Goal: Information Seeking & Learning: Learn about a topic

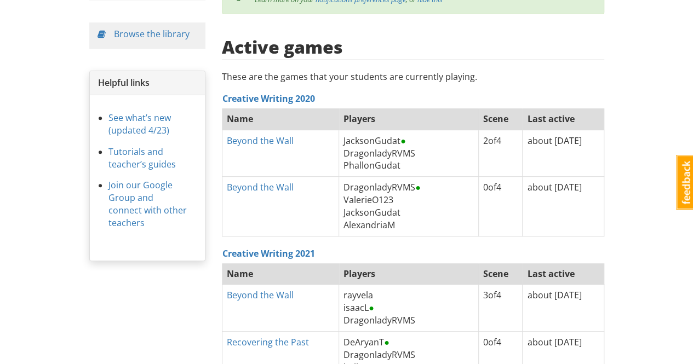
scroll to position [131, 0]
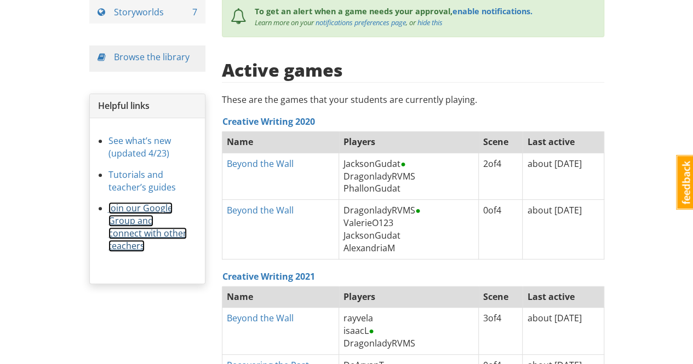
click at [138, 209] on link "Join our Google Group and connect with other teachers" at bounding box center [147, 227] width 78 height 50
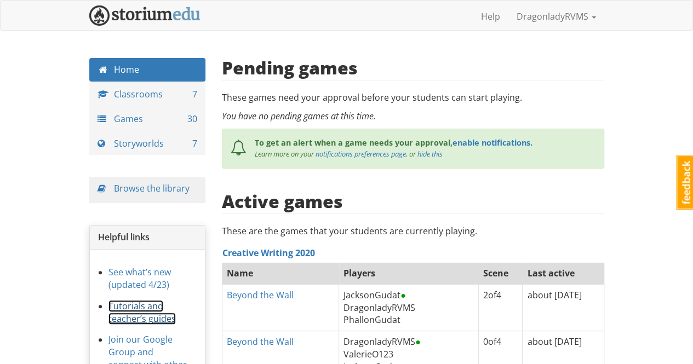
click at [134, 304] on link "Tutorials and teacher’s guides" at bounding box center [141, 312] width 67 height 25
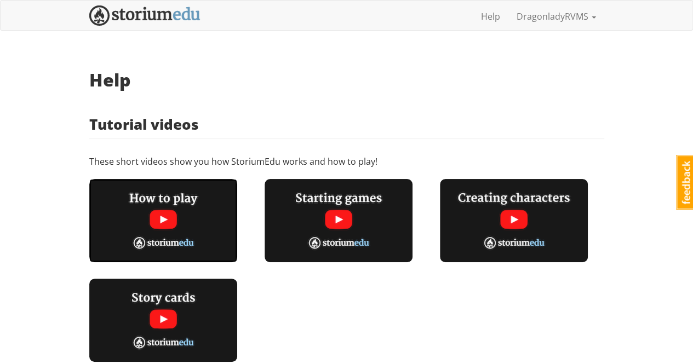
click at [166, 220] on img at bounding box center [163, 220] width 148 height 83
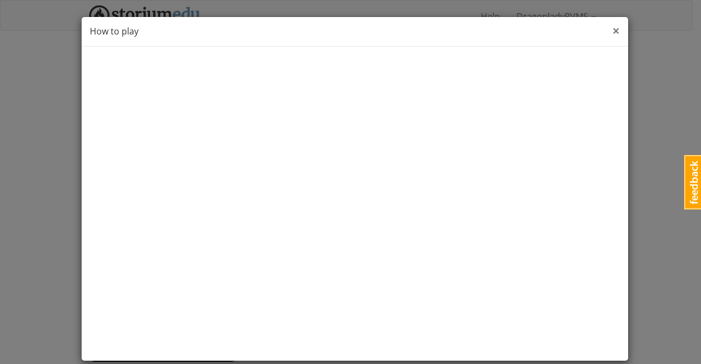
click at [612, 30] on span "×" at bounding box center [616, 30] width 8 height 18
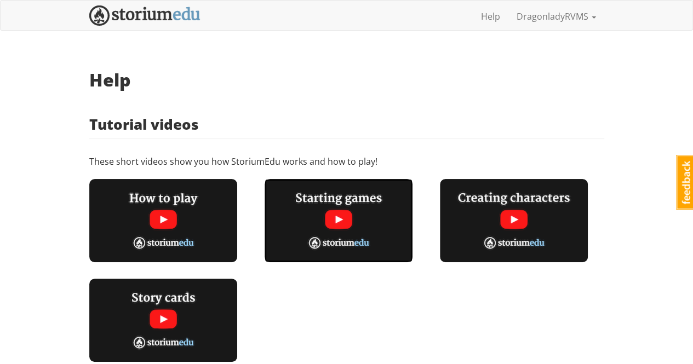
click at [374, 219] on img at bounding box center [338, 220] width 148 height 83
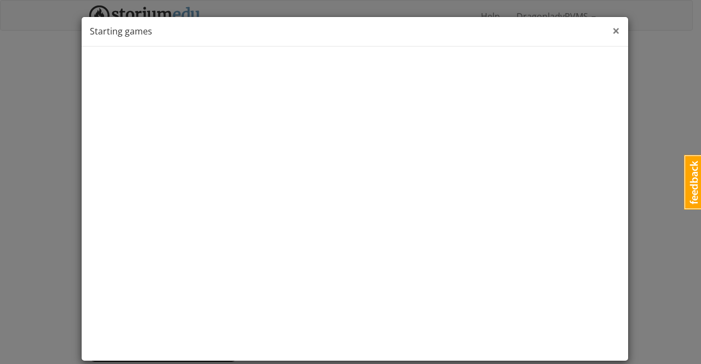
click at [612, 32] on span "×" at bounding box center [616, 30] width 8 height 18
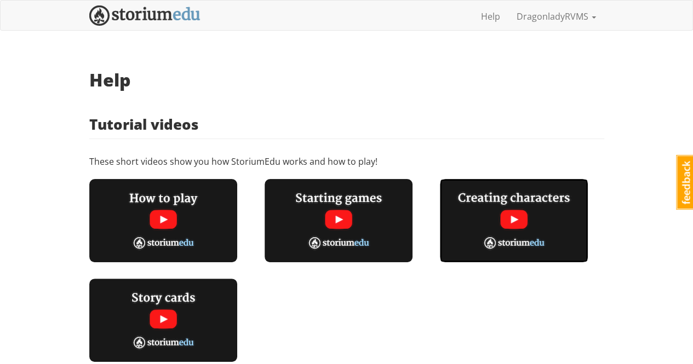
click at [518, 215] on img at bounding box center [514, 220] width 148 height 83
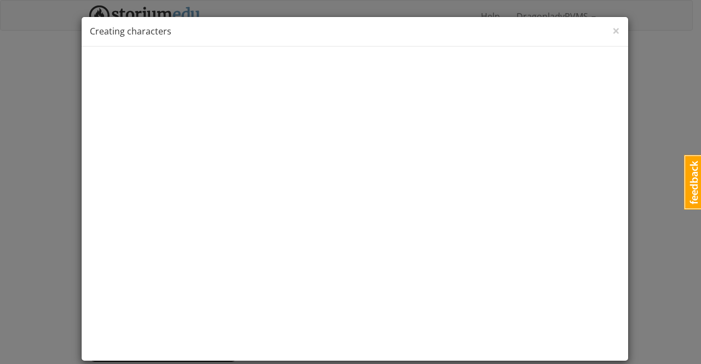
click at [619, 44] on div "× Close Creating characters" at bounding box center [355, 32] width 546 height 30
click at [612, 27] on span "×" at bounding box center [616, 30] width 8 height 18
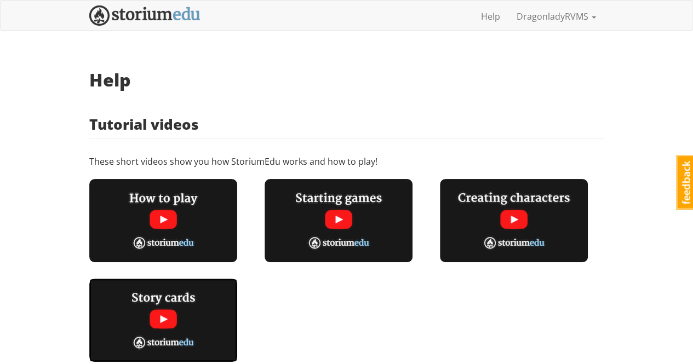
click at [175, 308] on img at bounding box center [163, 320] width 148 height 83
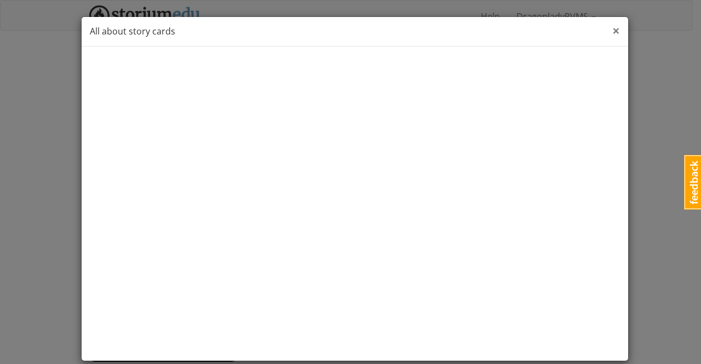
click at [612, 28] on span "×" at bounding box center [616, 30] width 8 height 18
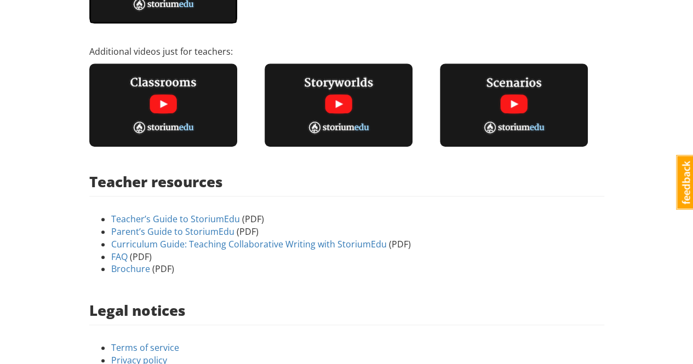
scroll to position [339, 0]
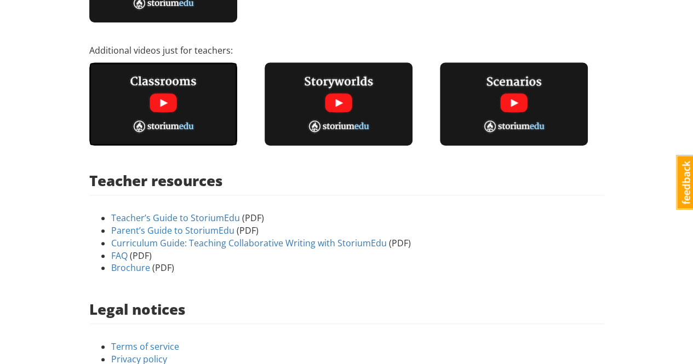
click at [162, 101] on img at bounding box center [163, 103] width 148 height 83
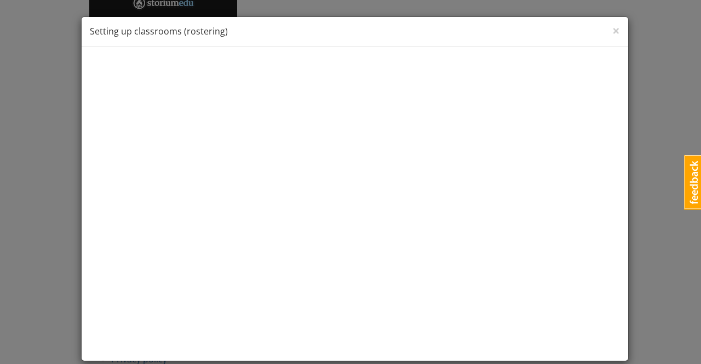
click at [606, 34] on div "× Close Setting up classrooms (rostering)" at bounding box center [355, 32] width 546 height 30
click at [614, 28] on span "×" at bounding box center [616, 30] width 8 height 18
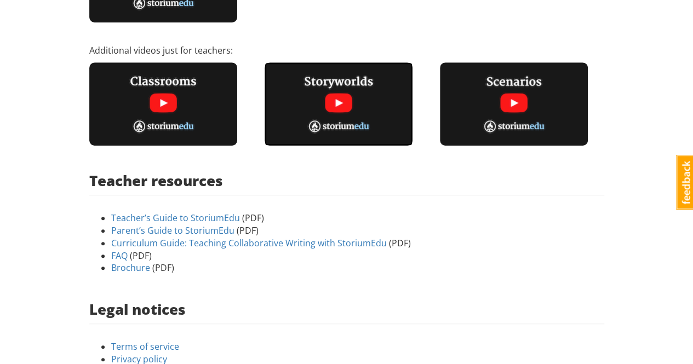
click at [343, 96] on img at bounding box center [338, 103] width 148 height 83
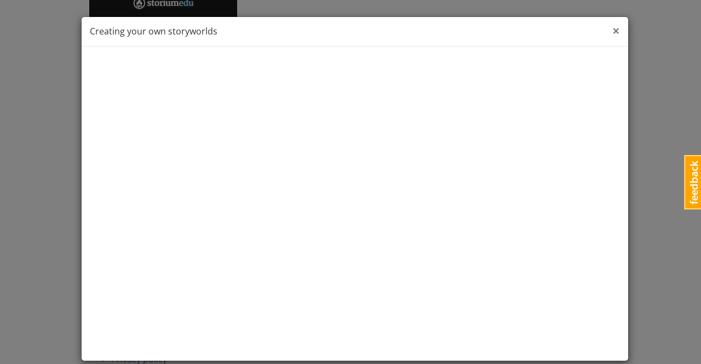
click at [612, 27] on span "×" at bounding box center [616, 30] width 8 height 18
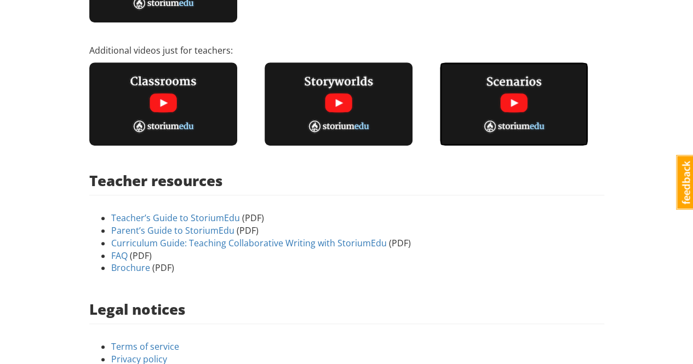
click at [540, 102] on img at bounding box center [514, 103] width 148 height 83
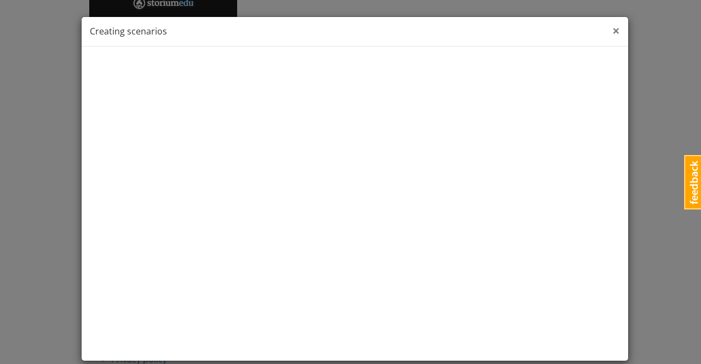
click at [613, 30] on span "×" at bounding box center [616, 30] width 8 height 18
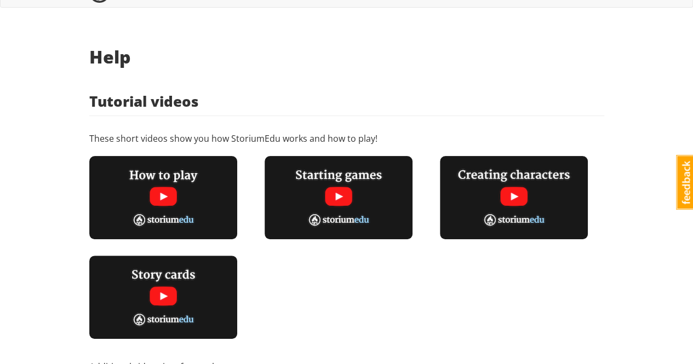
scroll to position [0, 0]
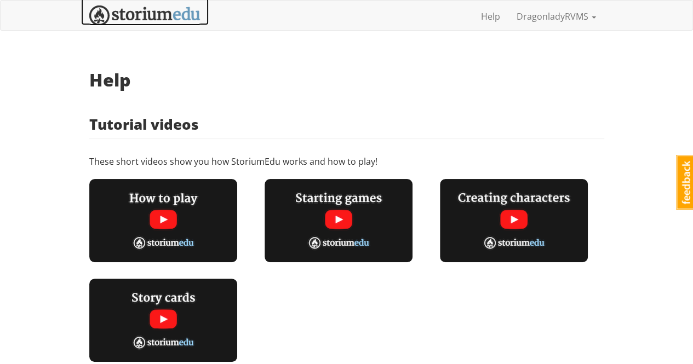
click at [153, 17] on img at bounding box center [144, 15] width 111 height 20
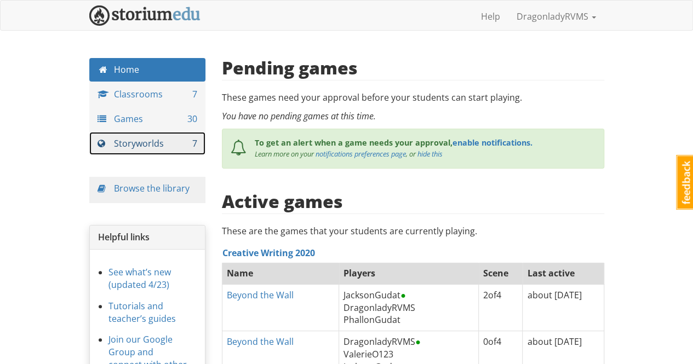
click at [152, 143] on link "Storyworlds 7" at bounding box center [147, 144] width 117 height 24
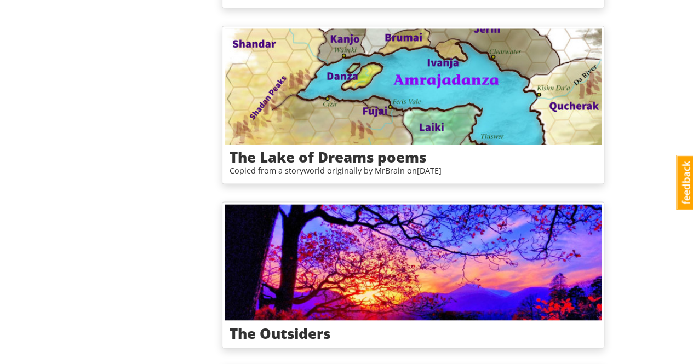
scroll to position [929, 0]
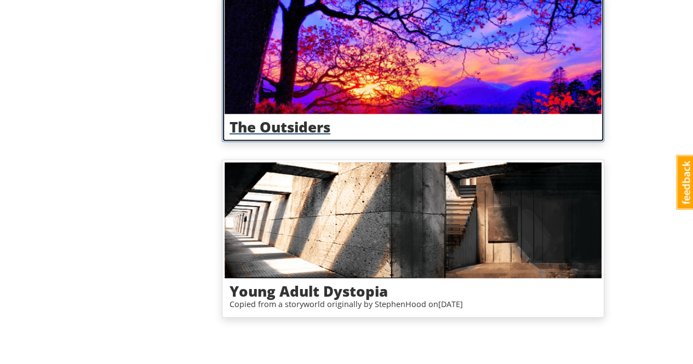
click at [292, 119] on h3 "The Outsiders" at bounding box center [412, 127] width 367 height 16
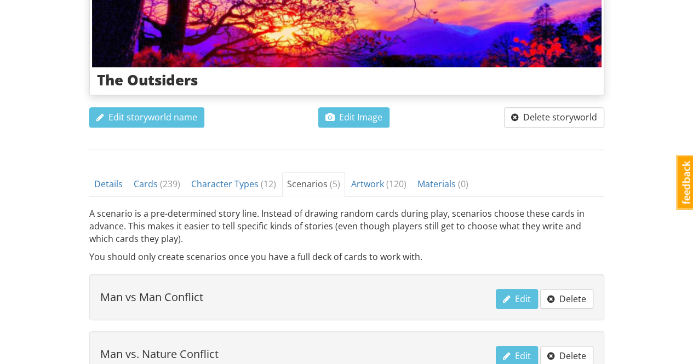
scroll to position [246, 0]
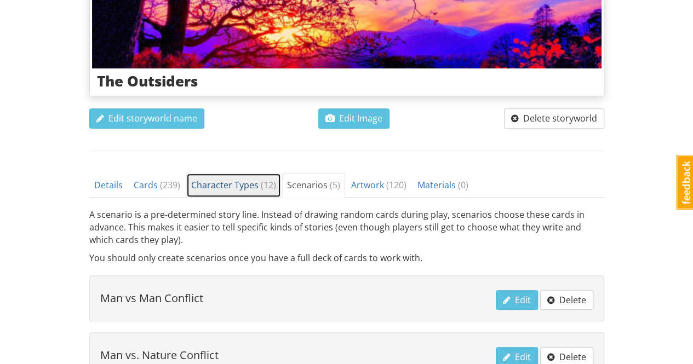
click at [228, 188] on span "Character Types ( 12 )" at bounding box center [233, 185] width 85 height 12
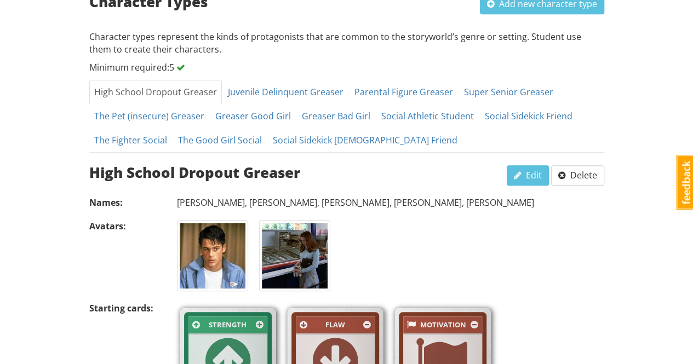
scroll to position [456, 0]
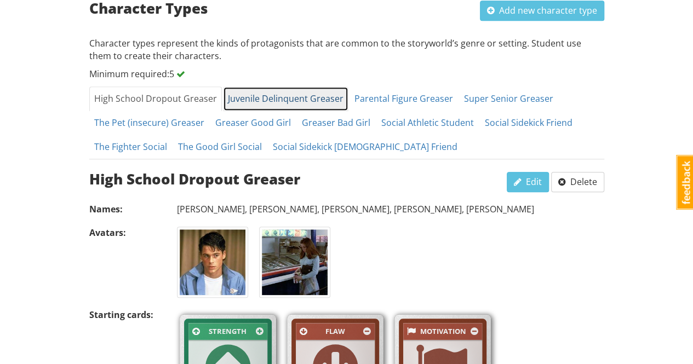
click at [302, 97] on link "Juvenile Delinquent Greaser" at bounding box center [285, 99] width 125 height 25
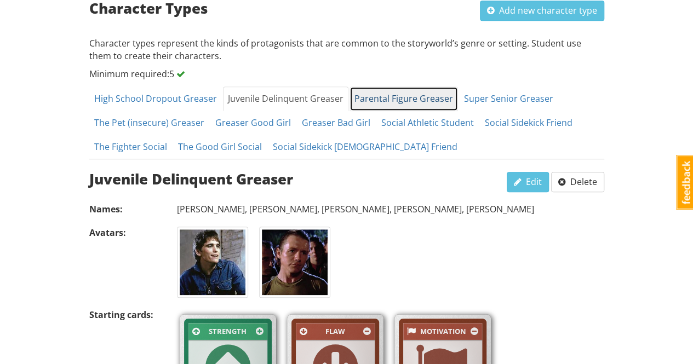
click at [416, 102] on link "Parental Figure Greaser" at bounding box center [403, 99] width 108 height 25
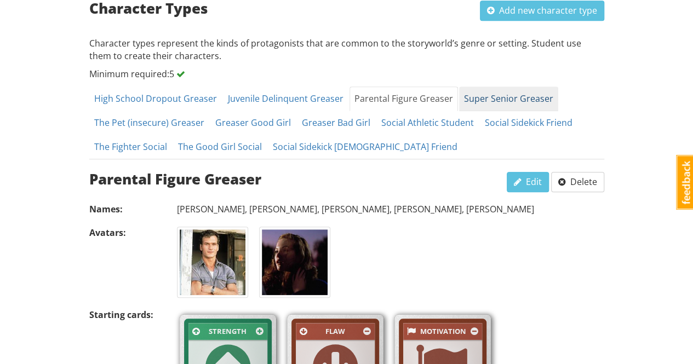
click at [503, 102] on link "Super Senior Greaser" at bounding box center [508, 99] width 99 height 25
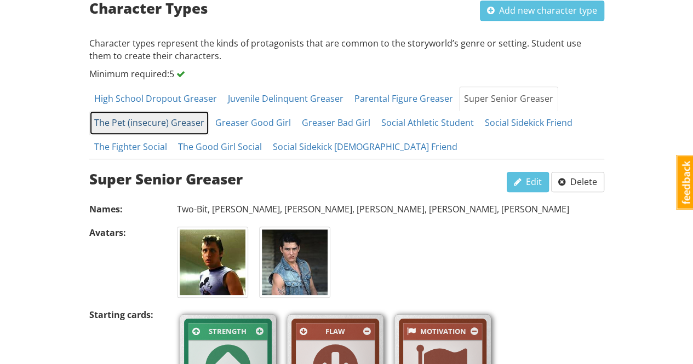
click at [186, 129] on link "The Pet (insecure) Greaser" at bounding box center [149, 123] width 120 height 25
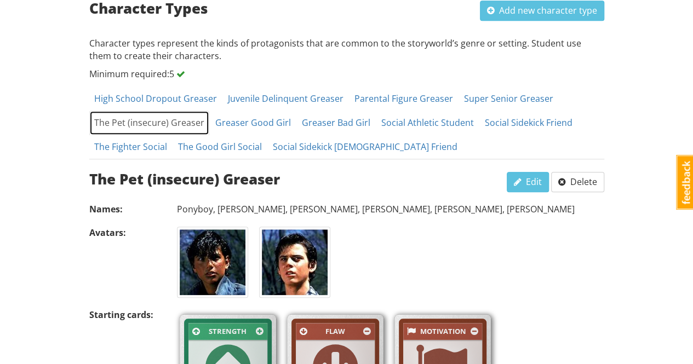
click at [269, 124] on link "Greaser Good Girl" at bounding box center [252, 123] width 85 height 25
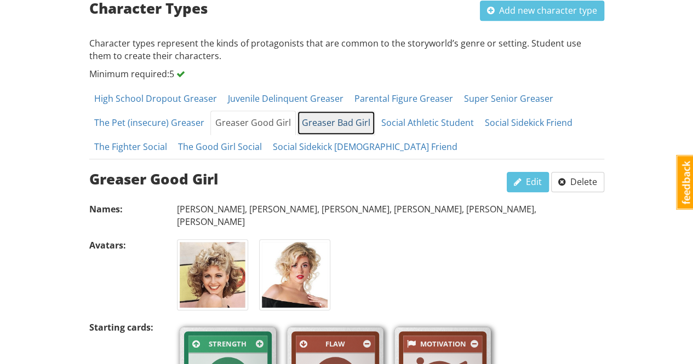
click at [336, 119] on link "Greaser Bad Girl" at bounding box center [336, 123] width 78 height 25
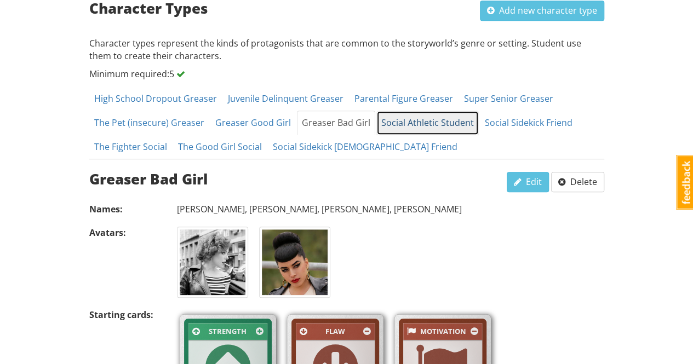
click at [431, 123] on link "Social Athletic Student" at bounding box center [427, 123] width 102 height 25
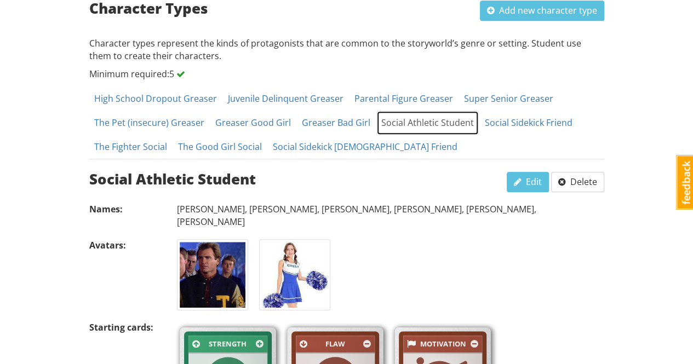
click at [509, 125] on link "Social Sidekick Friend" at bounding box center [528, 123] width 97 height 25
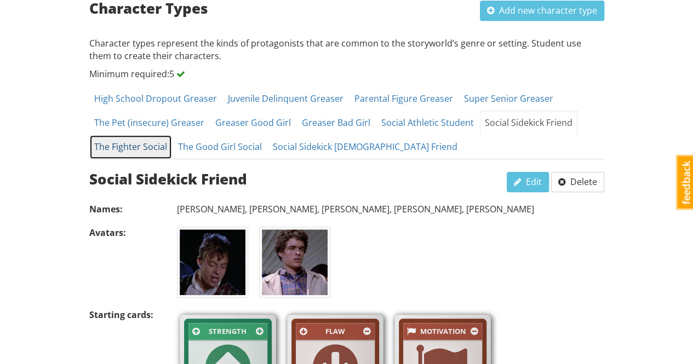
click at [134, 148] on link "The Fighter Social" at bounding box center [130, 147] width 83 height 25
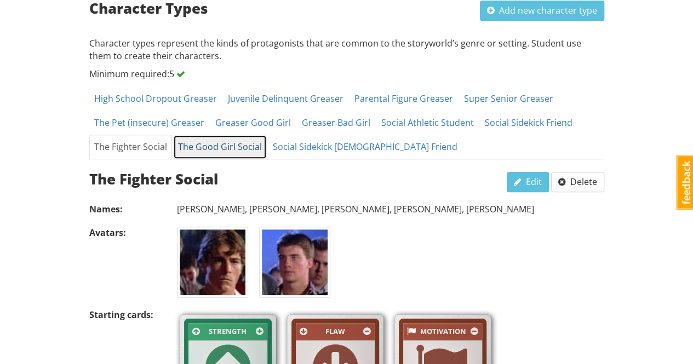
click at [232, 141] on link "The Good Girl Social" at bounding box center [220, 147] width 94 height 25
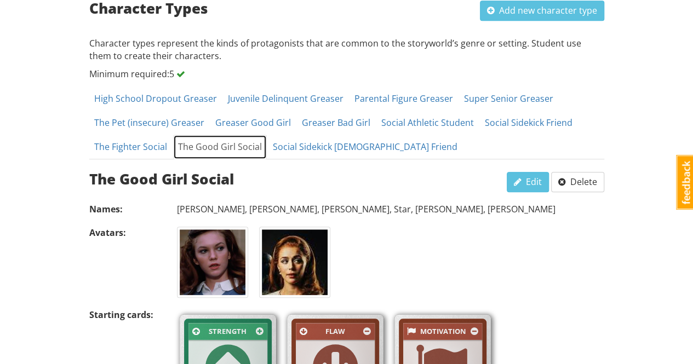
click at [322, 152] on link "Social Sidekick [DEMOGRAPHIC_DATA] Friend" at bounding box center [365, 147] width 194 height 25
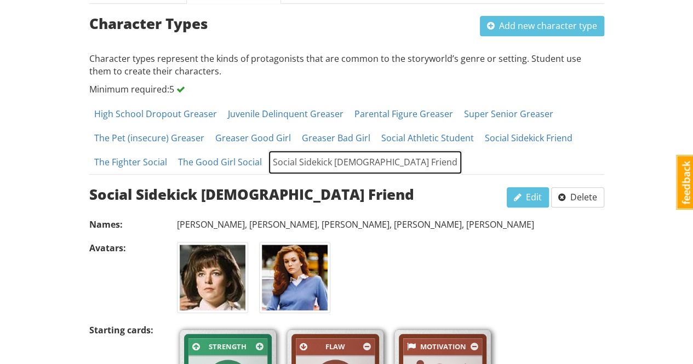
scroll to position [444, 0]
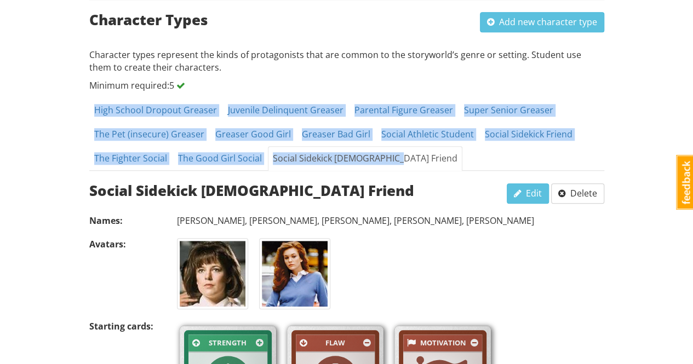
drag, startPoint x: 75, startPoint y: 102, endPoint x: 393, endPoint y: 158, distance: 322.4
click at [393, 158] on div "dragonladyrvms DragonladyRVMS 1 Toggle navigation Help DragonladyRVMS Profile N…" at bounding box center [346, 61] width 693 height 1010
copy ul "High School Dropout Greaser Juvenile Delinquent Greaser Parental Figure Greaser…"
